Goal: Navigation & Orientation: Find specific page/section

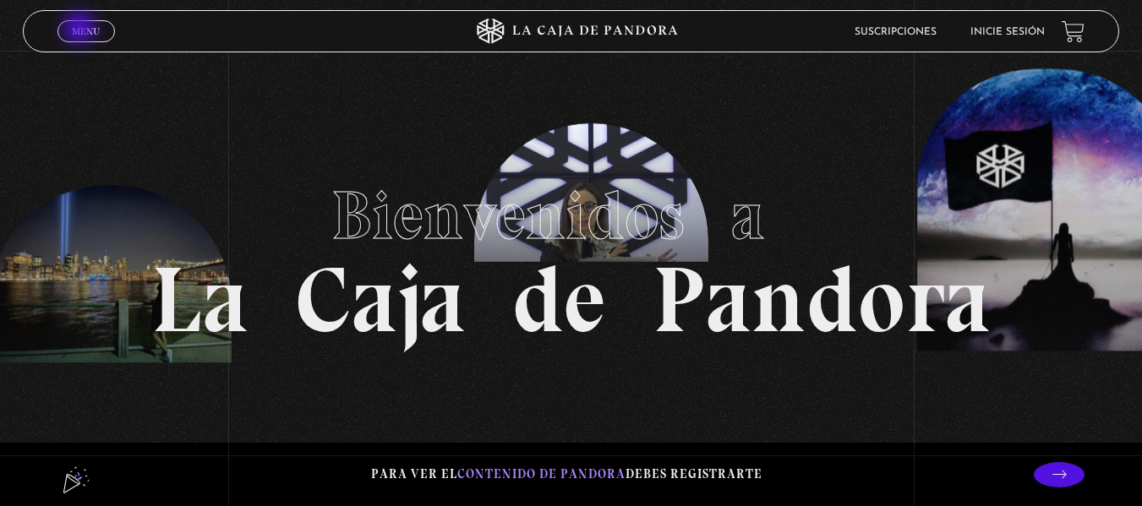
click at [81, 30] on span "Menu" at bounding box center [86, 31] width 28 height 10
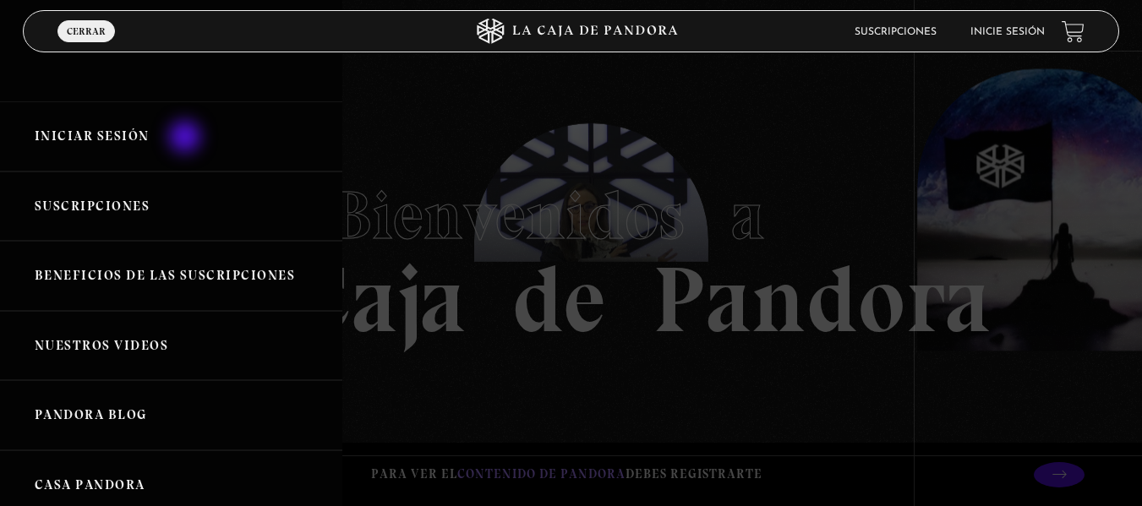
click at [187, 139] on link "Iniciar Sesión" at bounding box center [171, 136] width 342 height 70
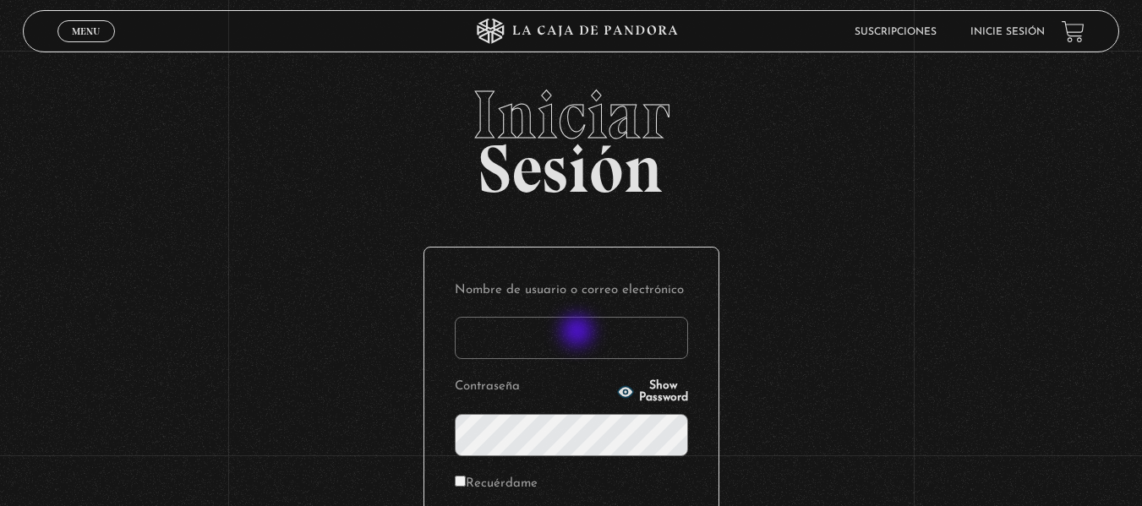
click at [579, 333] on input "Nombre de usuario o correo electrónico" at bounding box center [571, 338] width 233 height 42
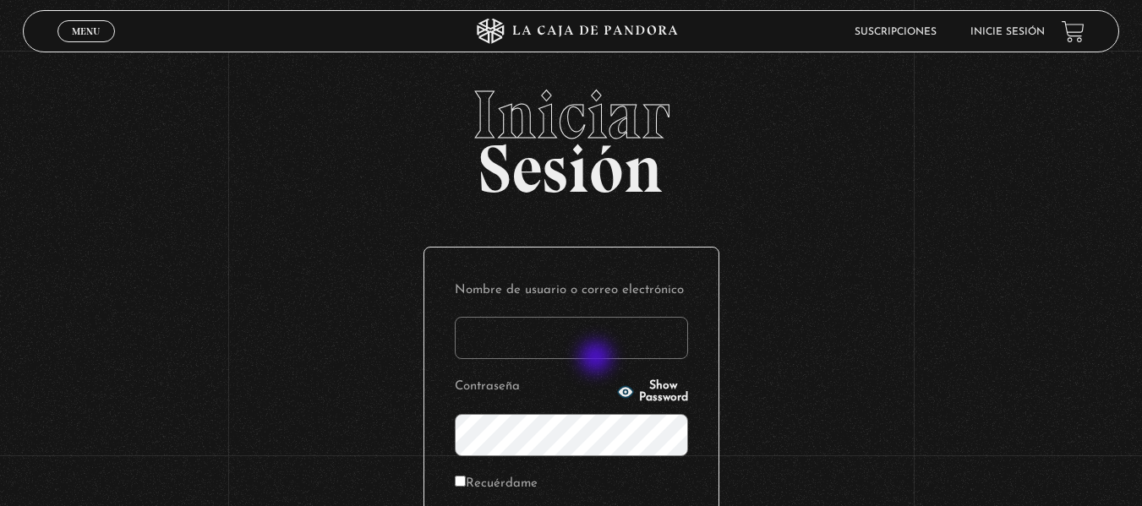
type input "branzelpic@gmail.com"
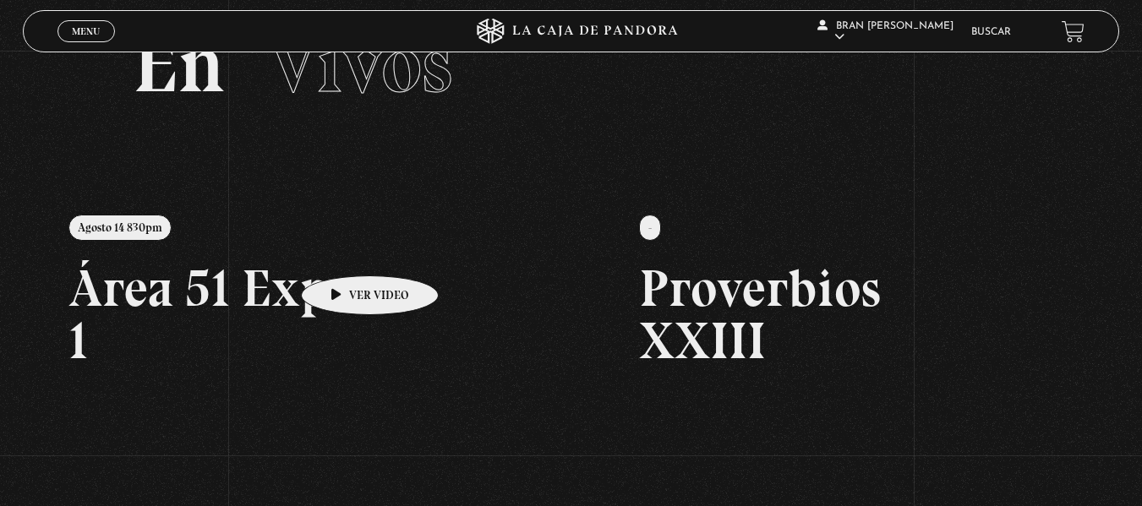
scroll to position [68, 0]
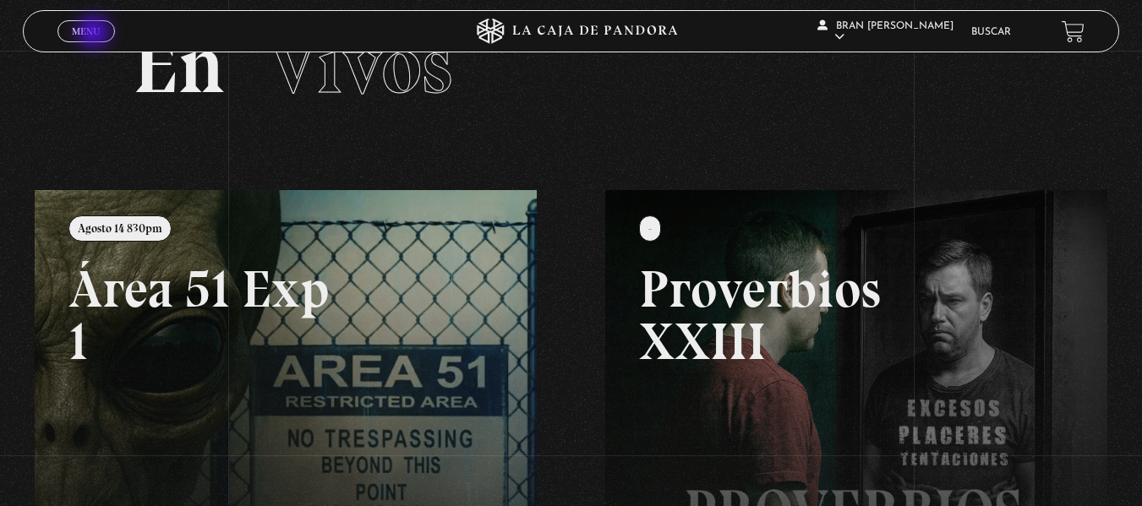
click at [95, 34] on span "Menu" at bounding box center [86, 31] width 28 height 10
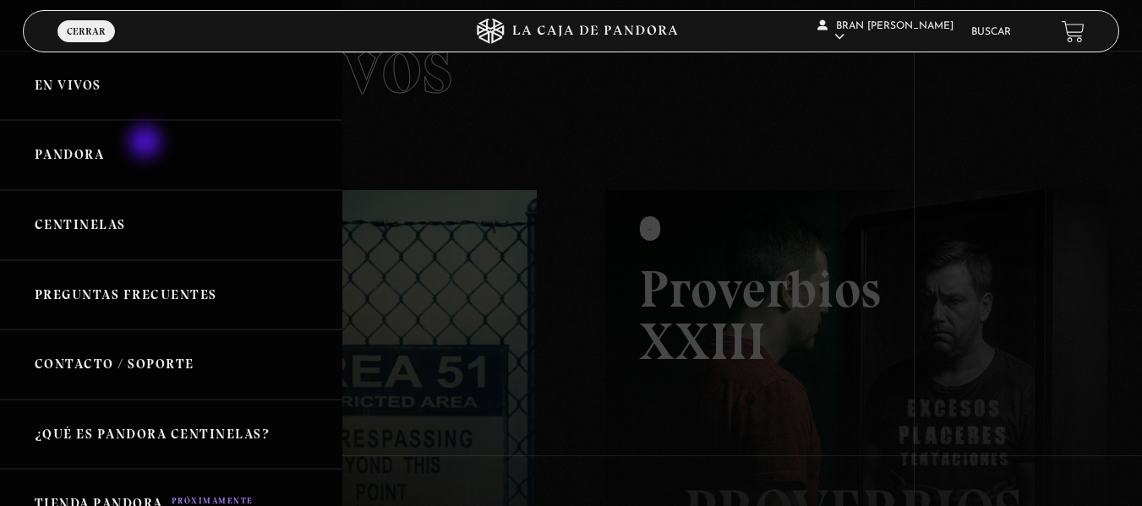
scroll to position [0, 0]
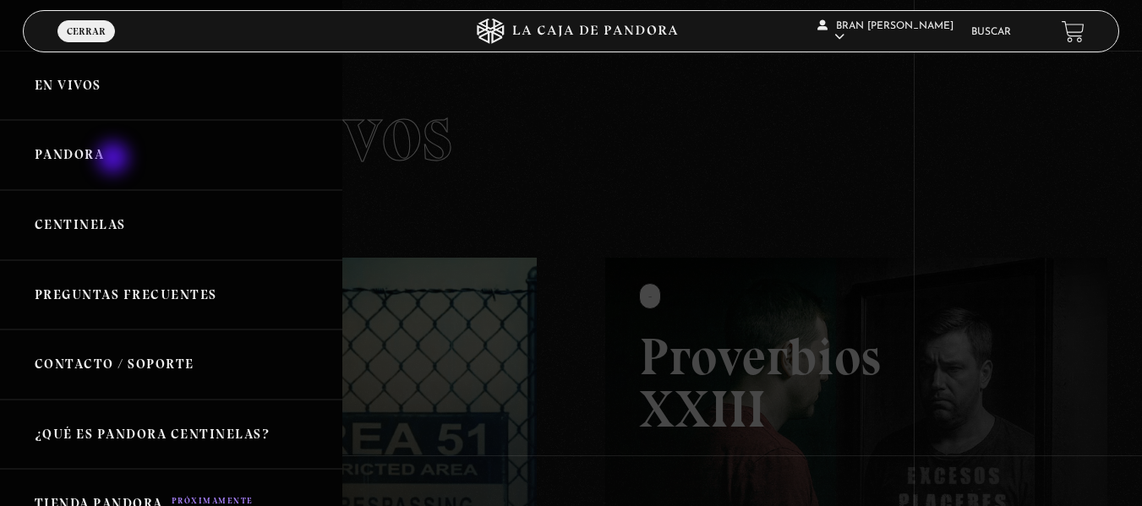
click at [115, 160] on link "Pandora" at bounding box center [171, 155] width 342 height 70
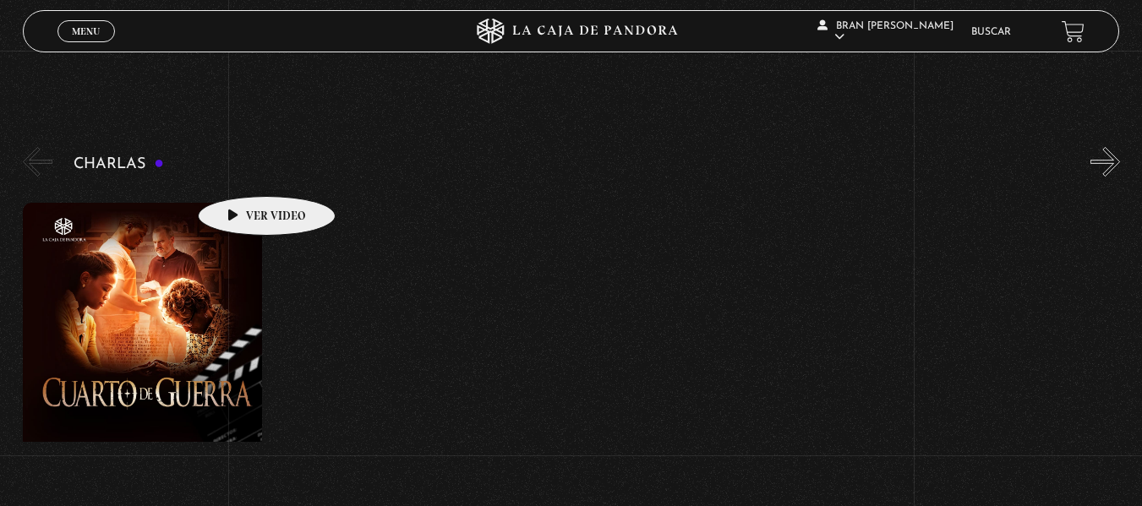
scroll to position [202, 0]
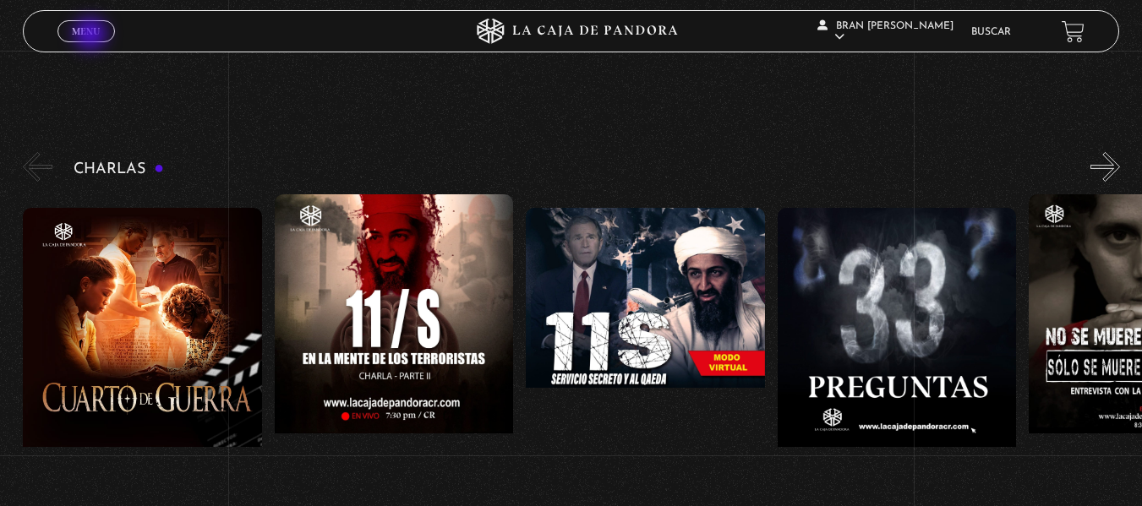
click at [92, 35] on span "Menu" at bounding box center [86, 31] width 28 height 10
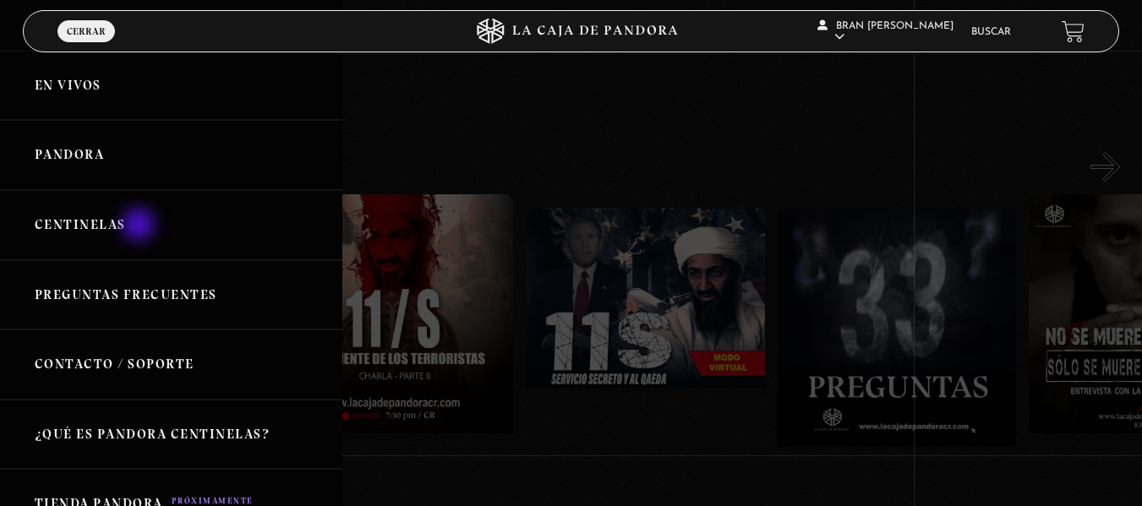
click at [140, 226] on link "Centinelas" at bounding box center [171, 225] width 342 height 70
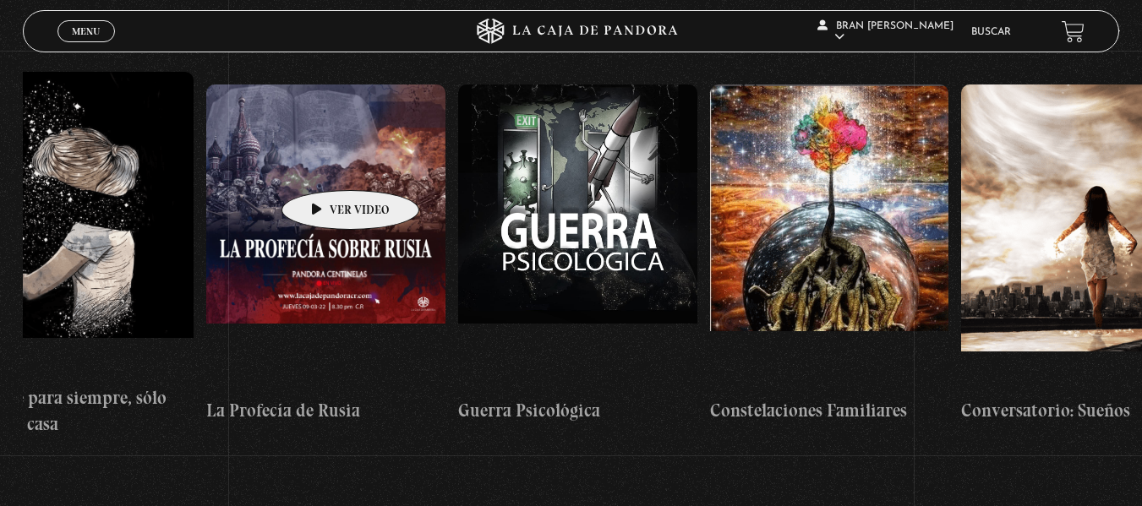
scroll to position [0, 17420]
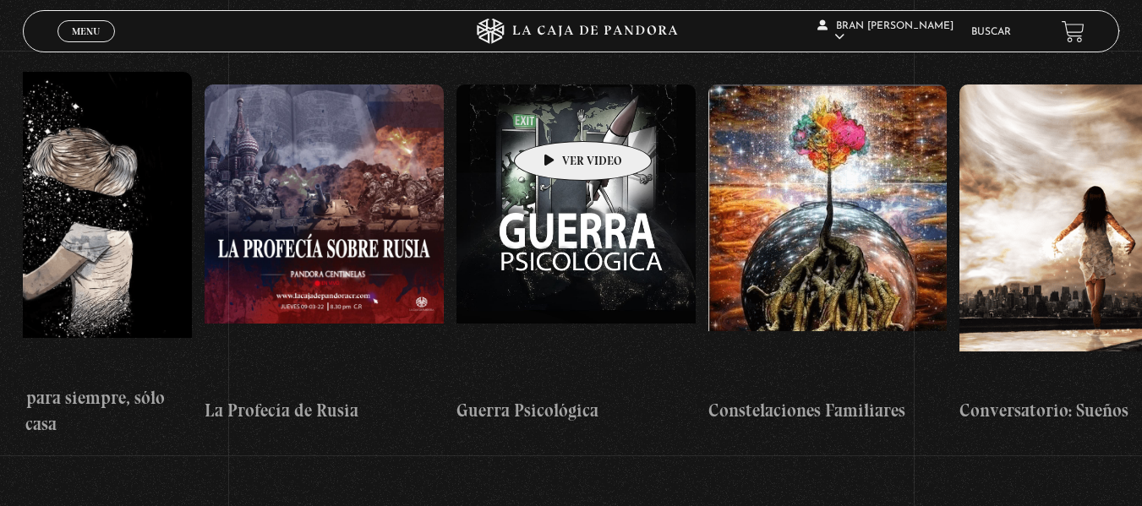
click at [556, 116] on figure at bounding box center [575, 237] width 239 height 304
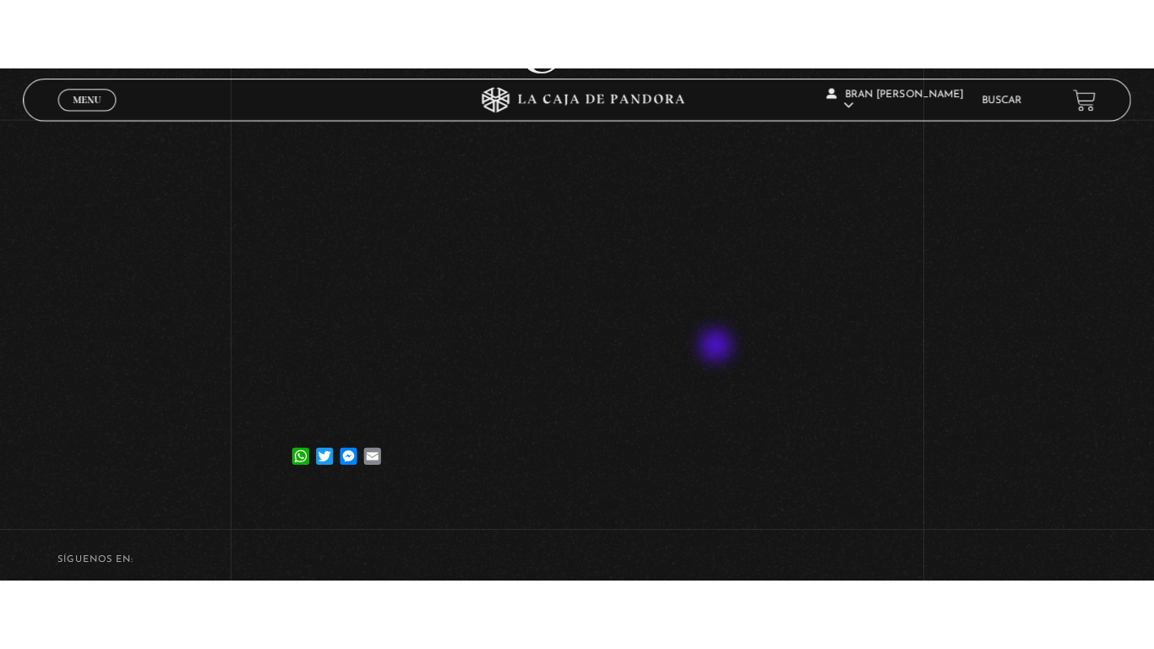
scroll to position [301, 0]
